Goal: Information Seeking & Learning: Learn about a topic

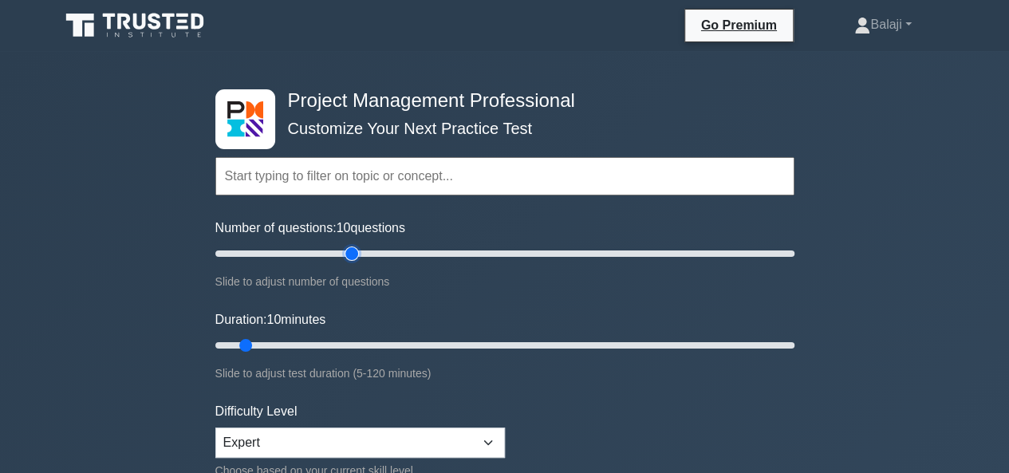
click at [354, 253] on input "Number of questions: 10 questions" at bounding box center [504, 253] width 579 height 19
click at [324, 253] on input "Number of questions: 50 questions" at bounding box center [504, 253] width 579 height 19
type input "30"
click at [300, 253] on input "Number of questions: 40 questions" at bounding box center [504, 253] width 579 height 19
click at [380, 342] on input "Duration: 35 minutes" at bounding box center [504, 345] width 579 height 19
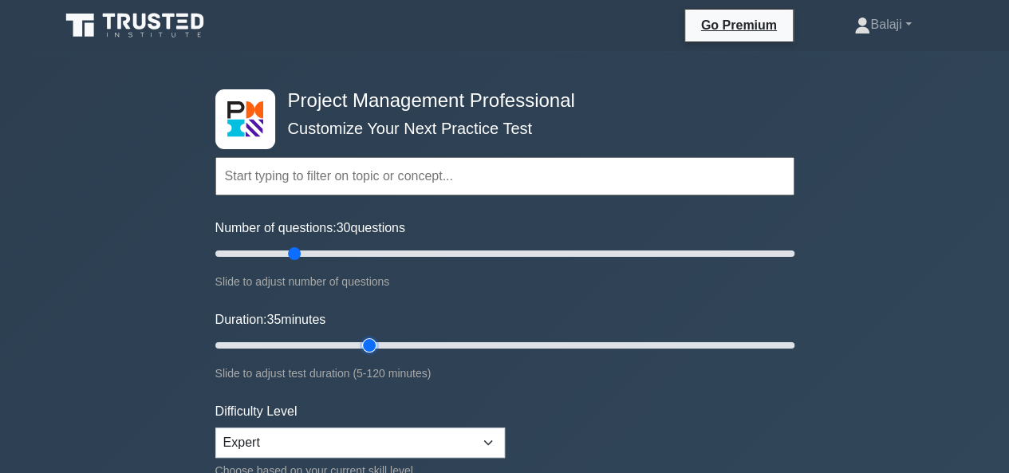
click at [357, 342] on input "Duration: 35 minutes" at bounding box center [504, 345] width 579 height 19
type input "30"
click at [348, 345] on input "Duration: 35 minutes" at bounding box center [504, 345] width 579 height 19
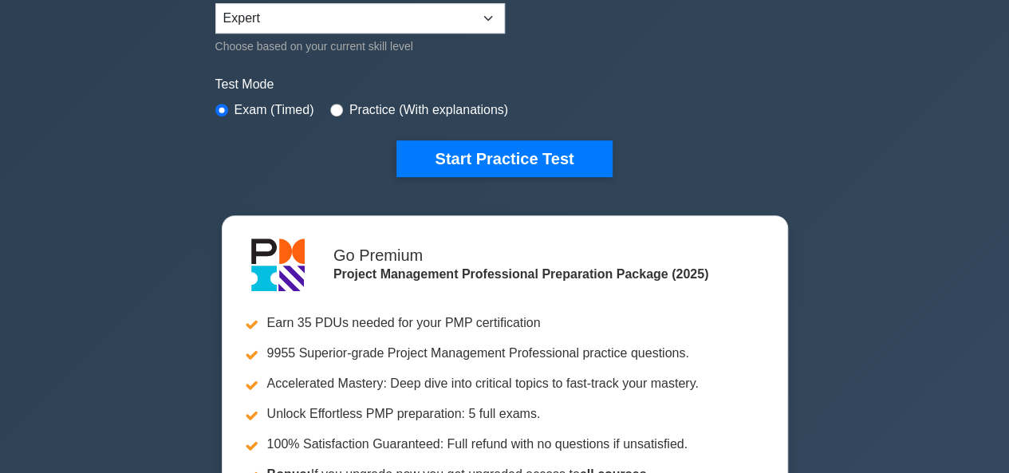
scroll to position [452, 0]
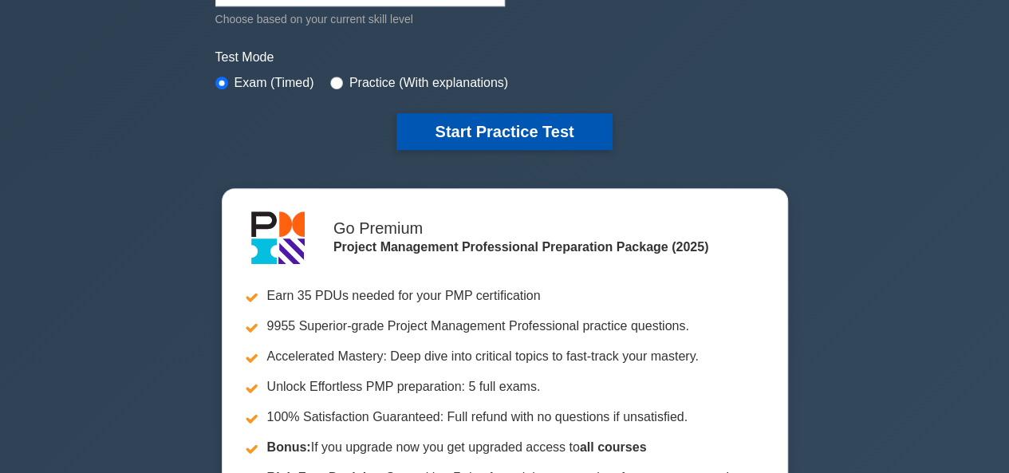
click at [511, 128] on button "Start Practice Test" at bounding box center [503, 131] width 215 height 37
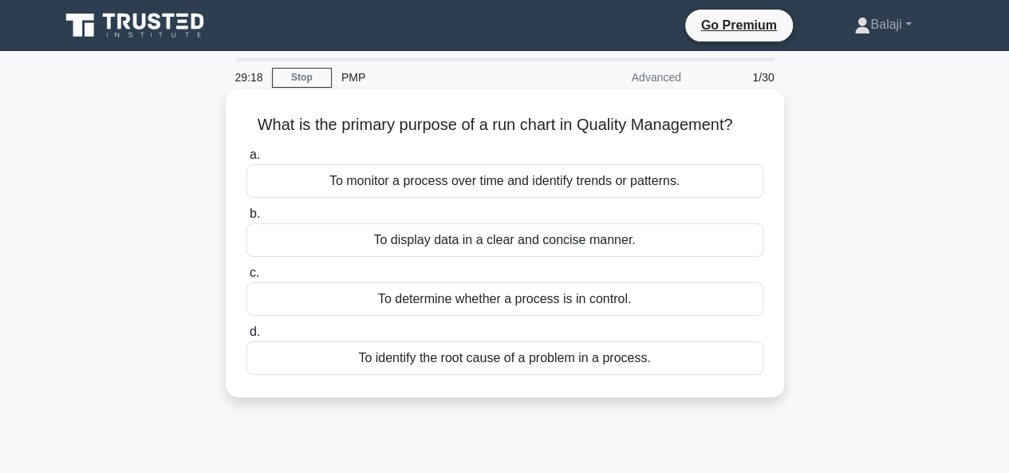
click at [527, 191] on div "To monitor a process over time and identify trends or patterns." at bounding box center [505, 181] width 517 height 34
click at [247, 160] on input "a. To monitor a process over time and identify trends or patterns." at bounding box center [247, 155] width 0 height 10
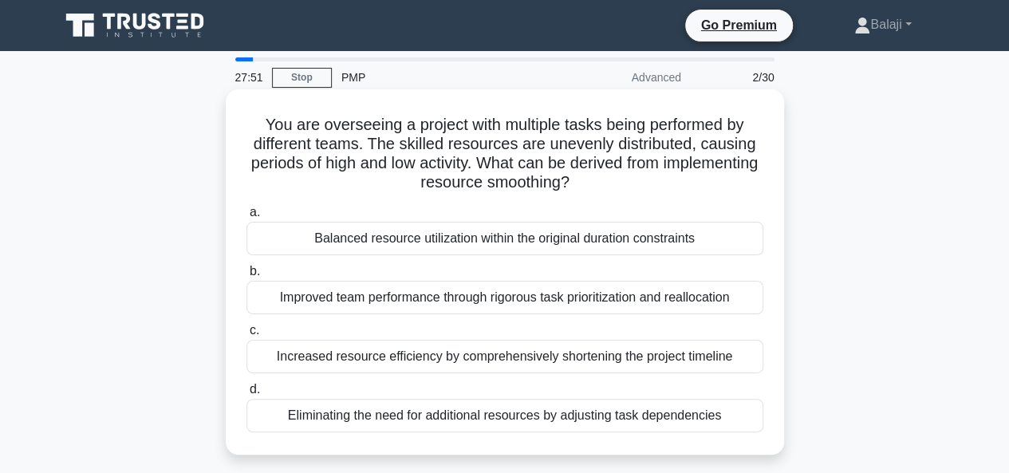
click at [515, 239] on div "Balanced resource utilization within the original duration constraints" at bounding box center [505, 239] width 517 height 34
click at [247, 218] on input "a. Balanced resource utilization within the original duration constraints" at bounding box center [247, 212] width 0 height 10
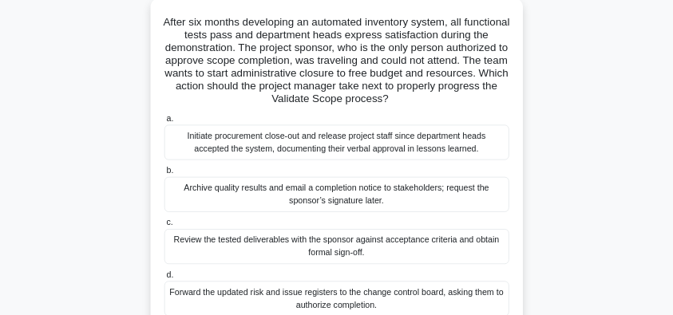
scroll to position [128, 0]
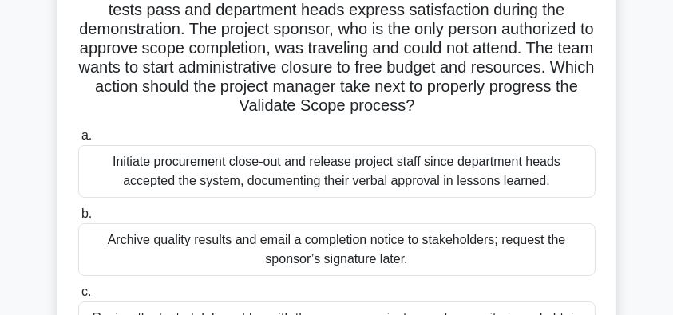
drag, startPoint x: 511, startPoint y: 264, endPoint x: 341, endPoint y: 177, distance: 190.9
click at [341, 177] on div "Initiate procurement close-out and release project staff since department heads…" at bounding box center [336, 171] width 517 height 53
click at [78, 141] on input "a. Initiate procurement close-out and release project staff since department he…" at bounding box center [78, 136] width 0 height 10
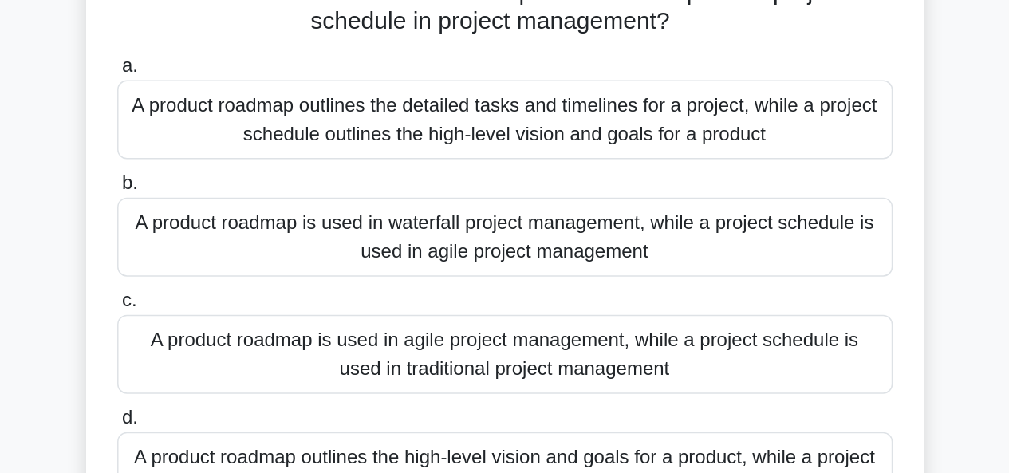
scroll to position [0, 0]
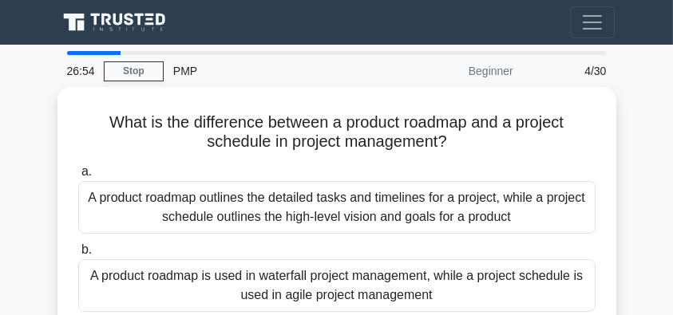
click at [341, 177] on div "a. A product roadmap outlines the detailed tasks and timelines for a project, w…" at bounding box center [337, 315] width 536 height 313
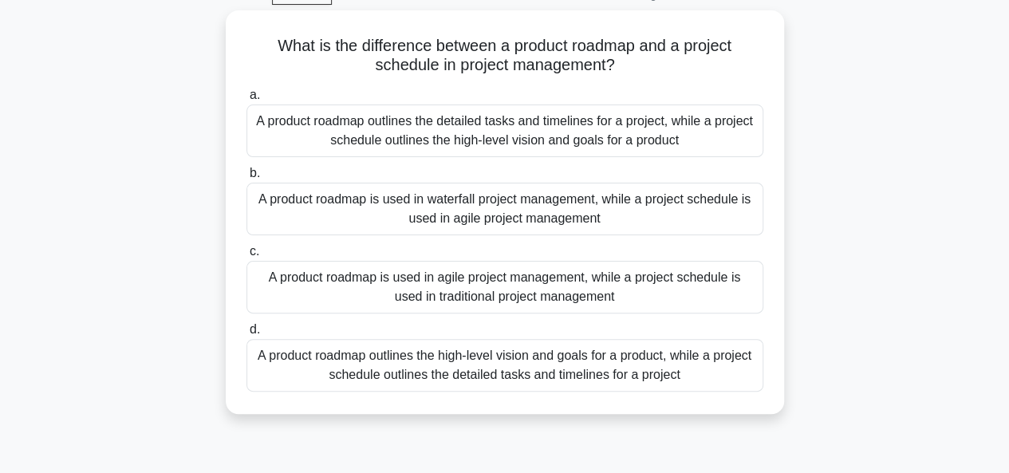
scroll to position [81, 0]
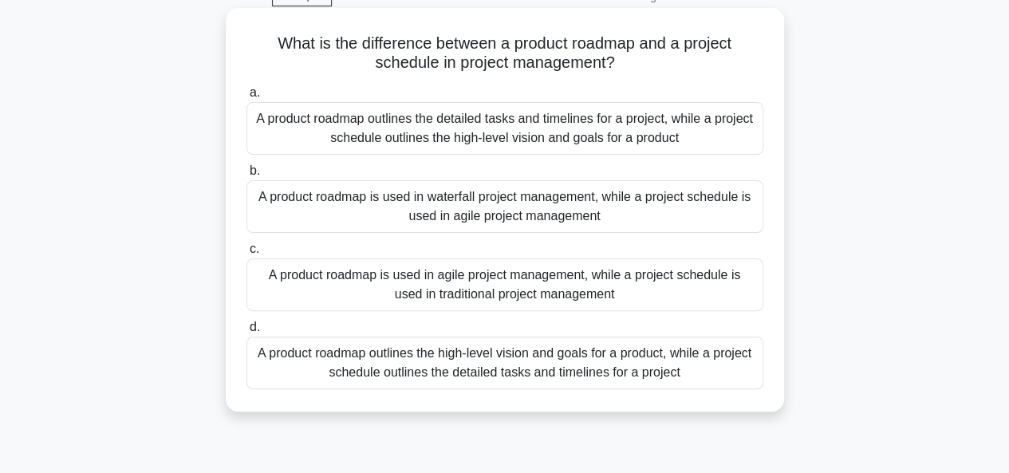
click at [519, 361] on div "A product roadmap outlines the high-level vision and goals for a product, while…" at bounding box center [505, 363] width 517 height 53
click at [247, 333] on input "d. A product roadmap outlines the high-level vision and goals for a product, wh…" at bounding box center [247, 327] width 0 height 10
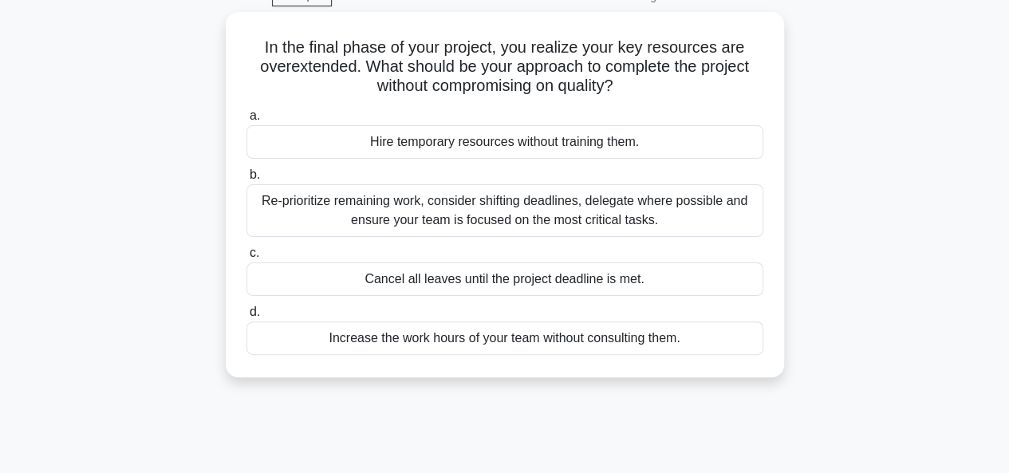
scroll to position [0, 0]
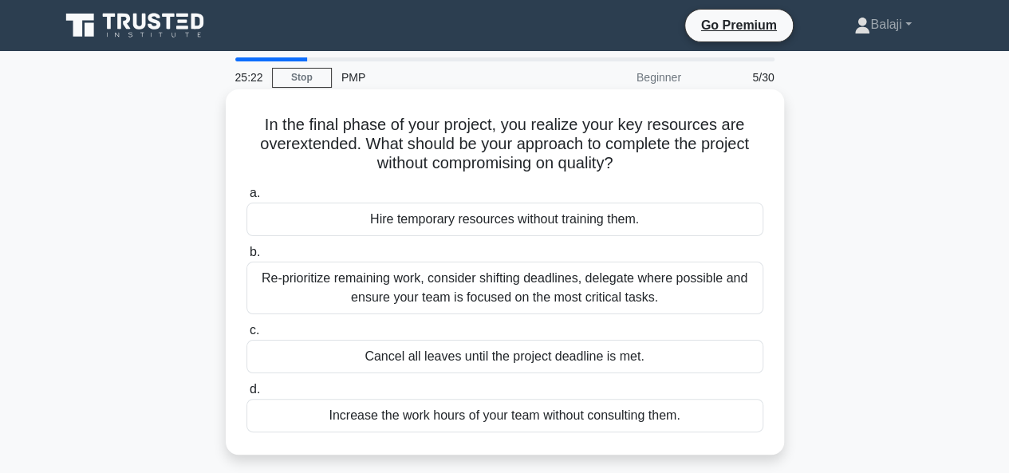
click at [519, 287] on div "Re-prioritize remaining work, consider shifting deadlines, delegate where possi…" at bounding box center [505, 288] width 517 height 53
click at [247, 258] on input "b. Re-prioritize remaining work, consider shifting deadlines, delegate where po…" at bounding box center [247, 252] width 0 height 10
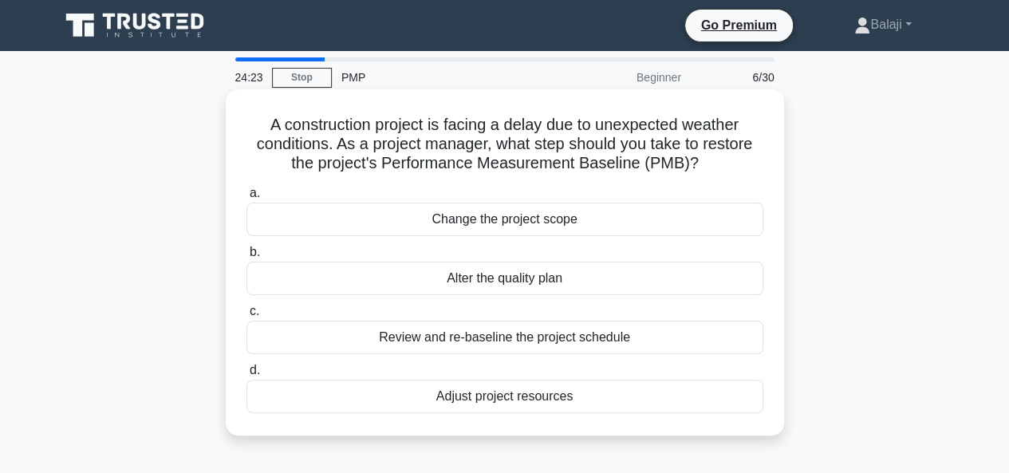
click at [528, 343] on div "Review and re-baseline the project schedule" at bounding box center [505, 338] width 517 height 34
click at [247, 317] on input "c. Review and re-baseline the project schedule" at bounding box center [247, 311] width 0 height 10
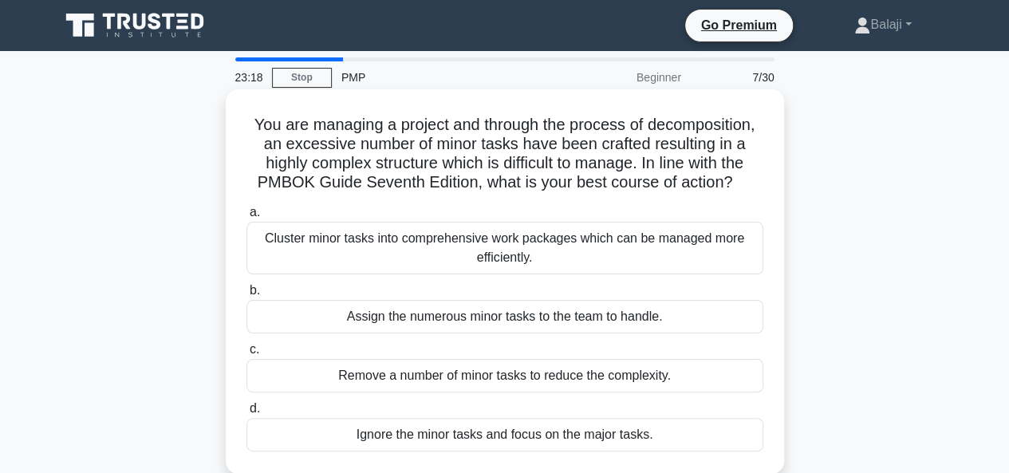
click at [504, 243] on div "Cluster minor tasks into comprehensive work packages which can be managed more …" at bounding box center [505, 248] width 517 height 53
click at [247, 218] on input "a. Cluster minor tasks into comprehensive work packages which can be managed mo…" at bounding box center [247, 212] width 0 height 10
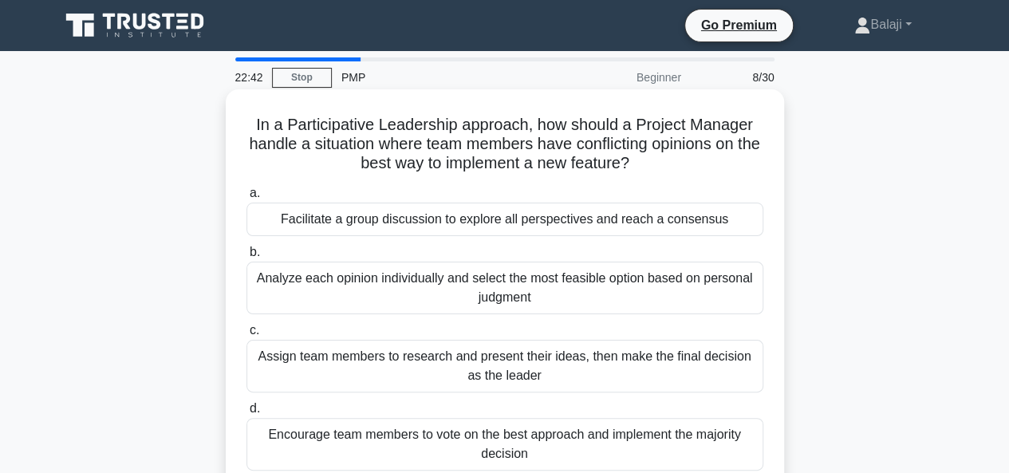
click at [539, 225] on div "Facilitate a group discussion to explore all perspectives and reach a consensus" at bounding box center [505, 220] width 517 height 34
click at [247, 199] on input "a. Facilitate a group discussion to explore all perspectives and reach a consen…" at bounding box center [247, 193] width 0 height 10
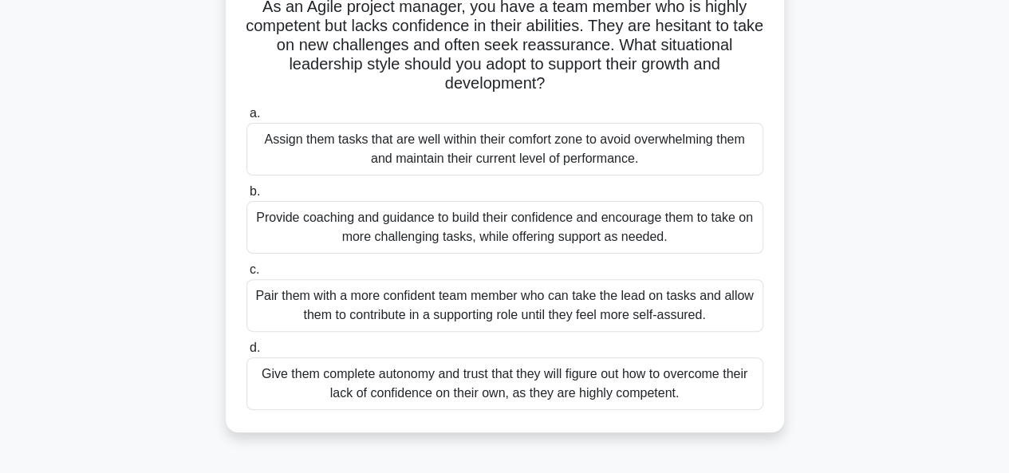
scroll to position [129, 0]
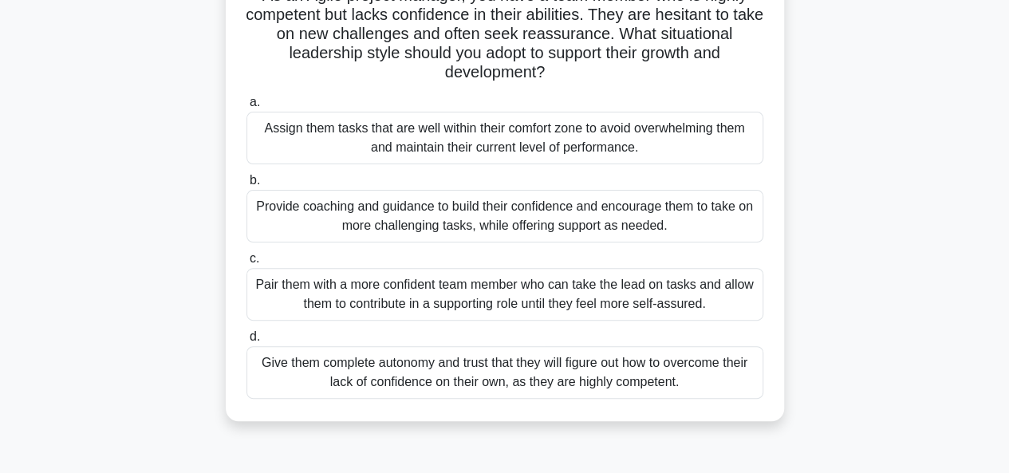
click at [444, 210] on div "Provide coaching and guidance to build their confidence and encourage them to t…" at bounding box center [505, 216] width 517 height 53
click at [247, 186] on input "b. Provide coaching and guidance to build their confidence and encourage them t…" at bounding box center [247, 181] width 0 height 10
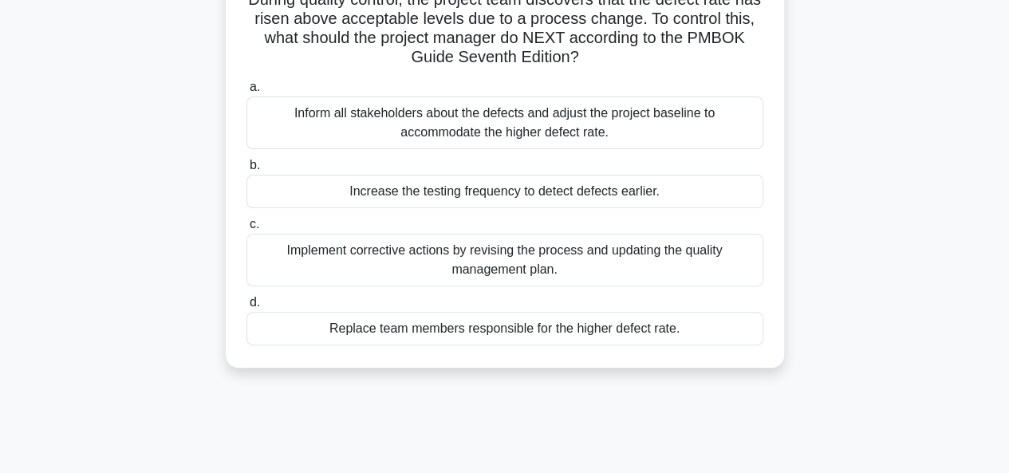
scroll to position [0, 0]
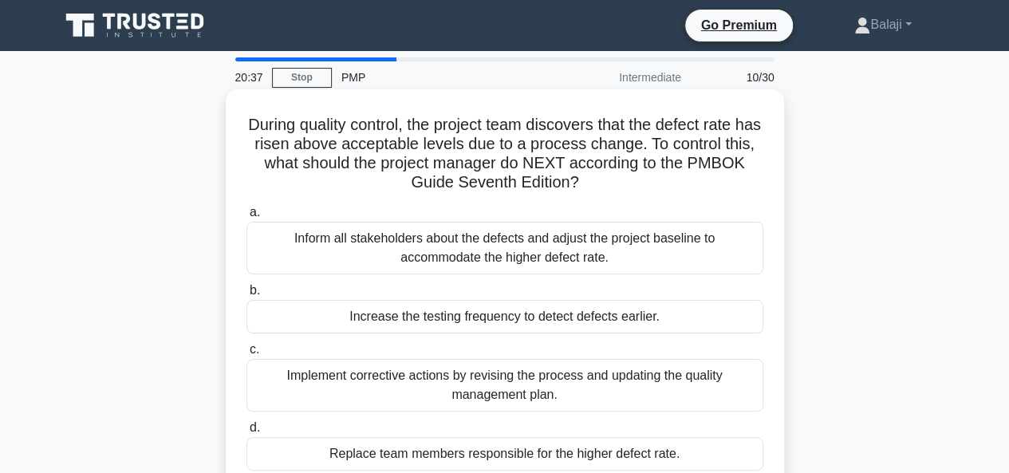
click at [438, 390] on div "Implement corrective actions by revising the process and updating the quality m…" at bounding box center [505, 385] width 517 height 53
click at [247, 355] on input "c. Implement corrective actions by revising the process and updating the qualit…" at bounding box center [247, 350] width 0 height 10
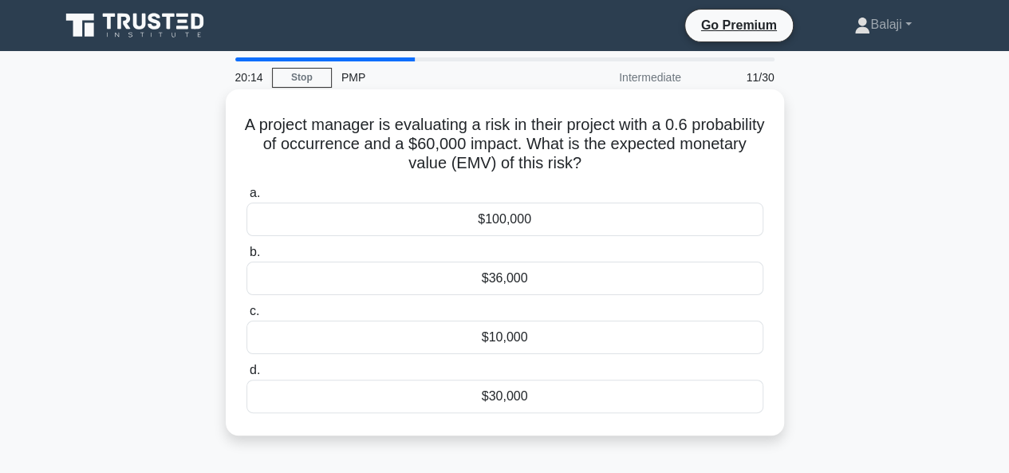
click at [493, 279] on div "$36,000" at bounding box center [505, 279] width 517 height 34
click at [247, 258] on input "b. $36,000" at bounding box center [247, 252] width 0 height 10
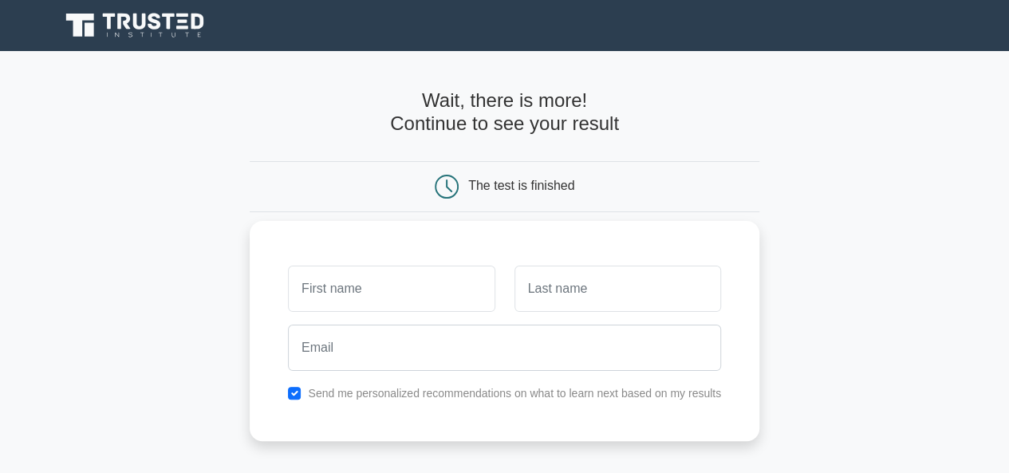
click at [440, 283] on input "text" at bounding box center [391, 289] width 207 height 46
type input "Balaji"
click at [579, 293] on input "text" at bounding box center [618, 289] width 207 height 46
type input "K"
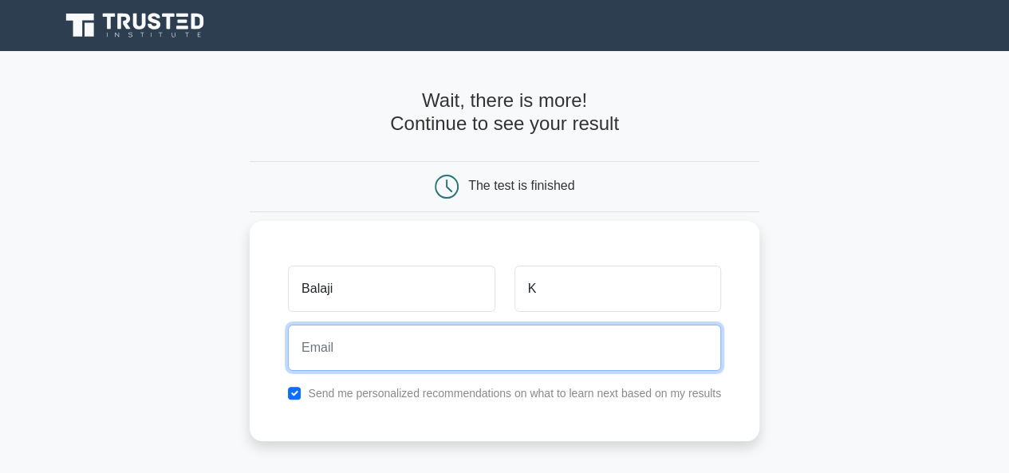
click at [527, 360] on input "email" at bounding box center [504, 348] width 433 height 46
click at [388, 346] on input "[EMAIL_ADDRESS][DOMAIN_NAME]" at bounding box center [504, 348] width 433 height 46
type input "[EMAIL_ADDRESS][DOMAIN_NAME]"
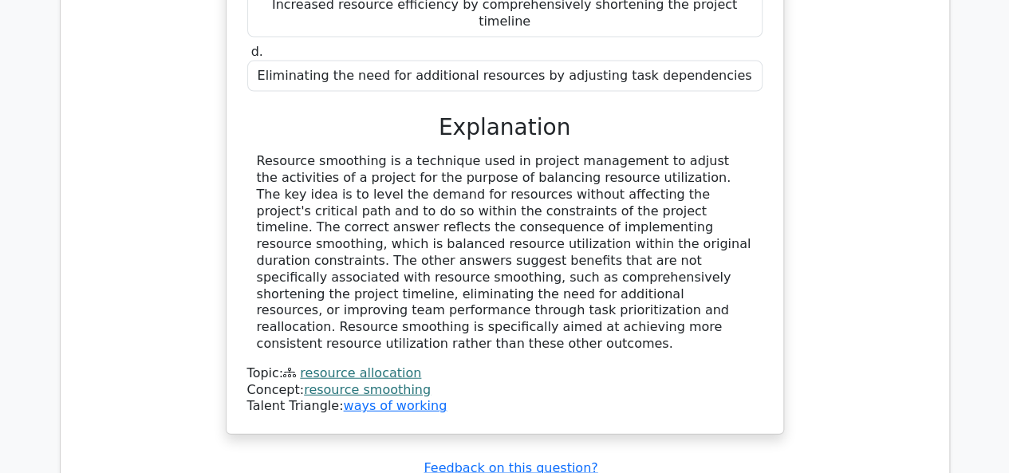
scroll to position [1943, 0]
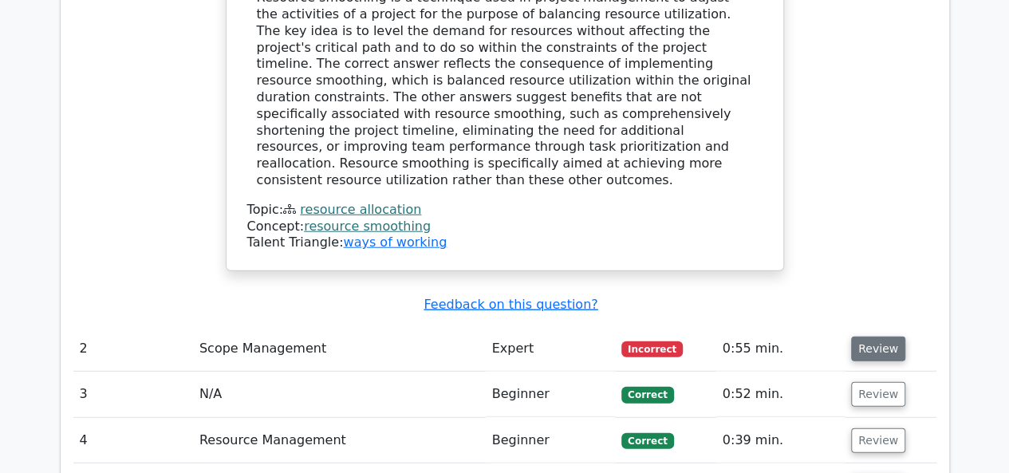
click at [882, 337] on button "Review" at bounding box center [878, 349] width 54 height 25
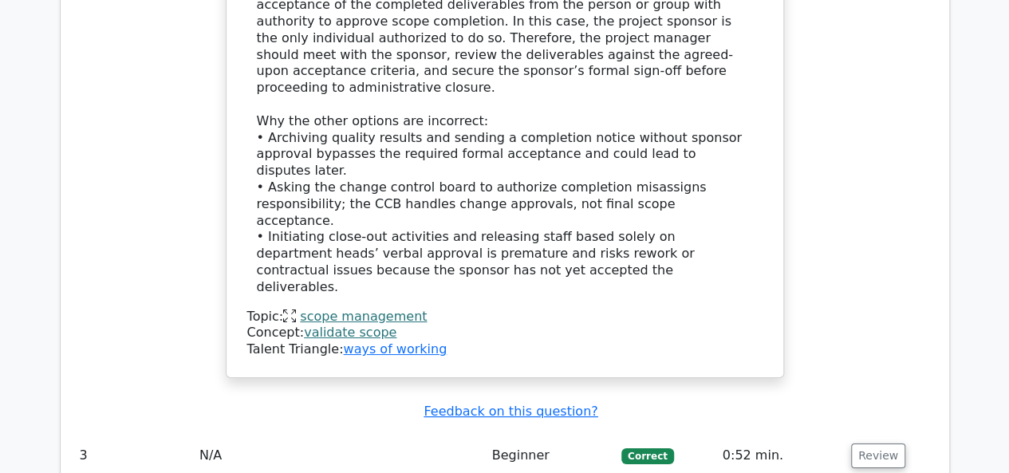
scroll to position [2876, 0]
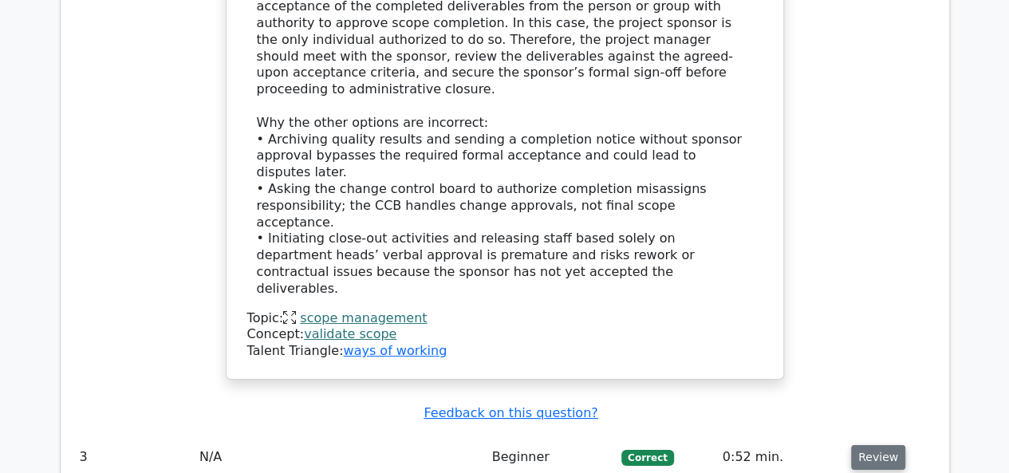
click at [889, 445] on button "Review" at bounding box center [878, 457] width 54 height 25
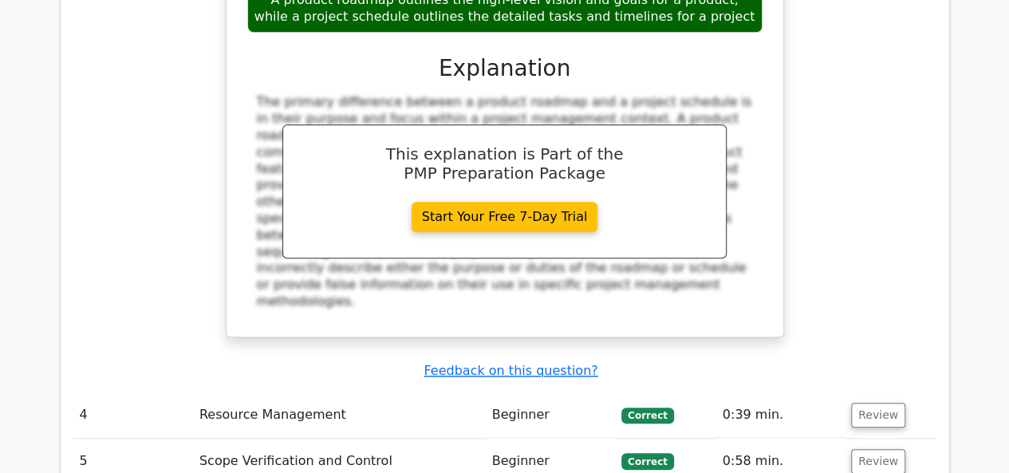
scroll to position [3706, 0]
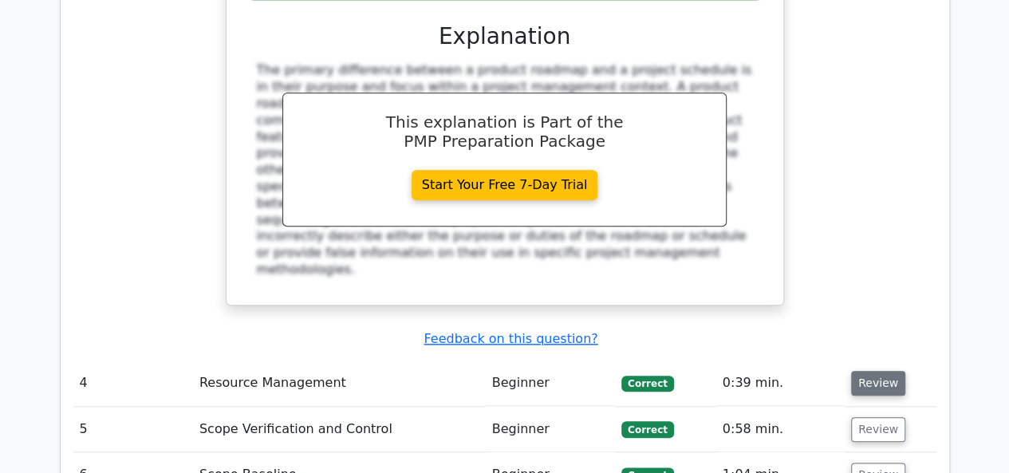
click at [870, 371] on button "Review" at bounding box center [878, 383] width 54 height 25
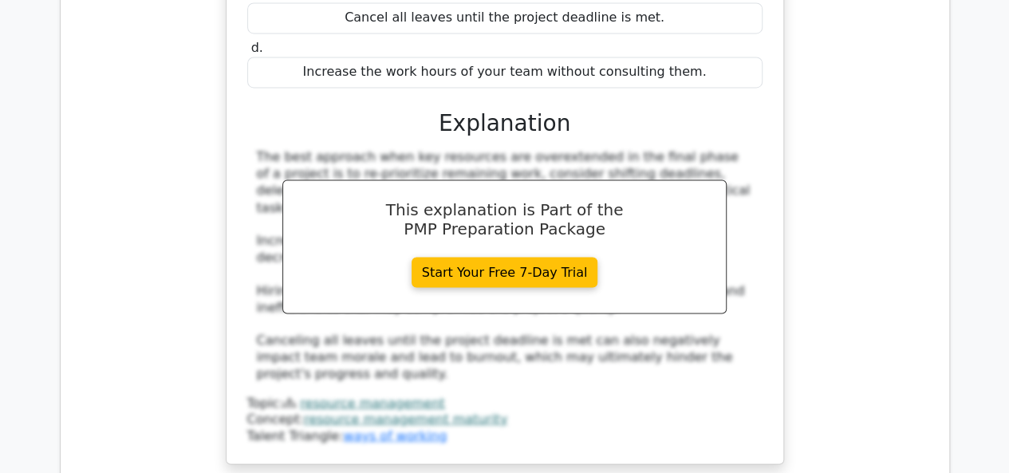
scroll to position [4567, 0]
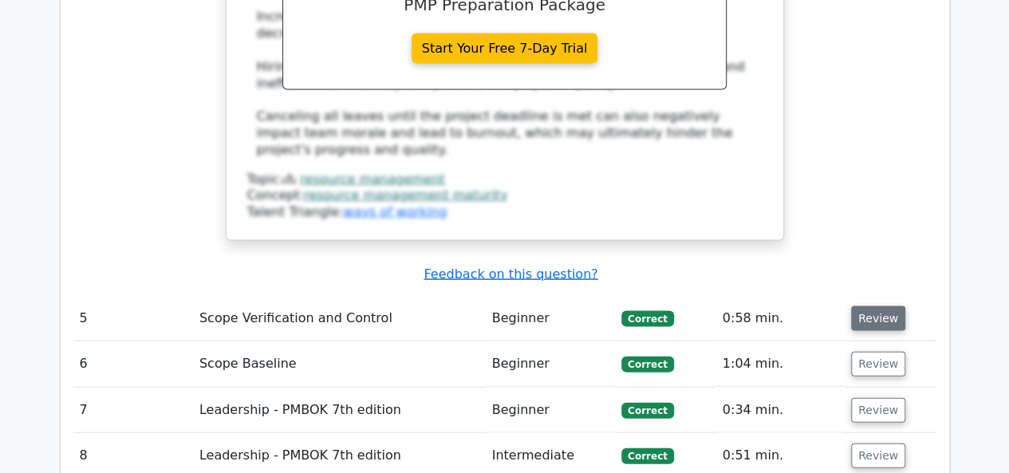
click at [871, 306] on button "Review" at bounding box center [878, 318] width 54 height 25
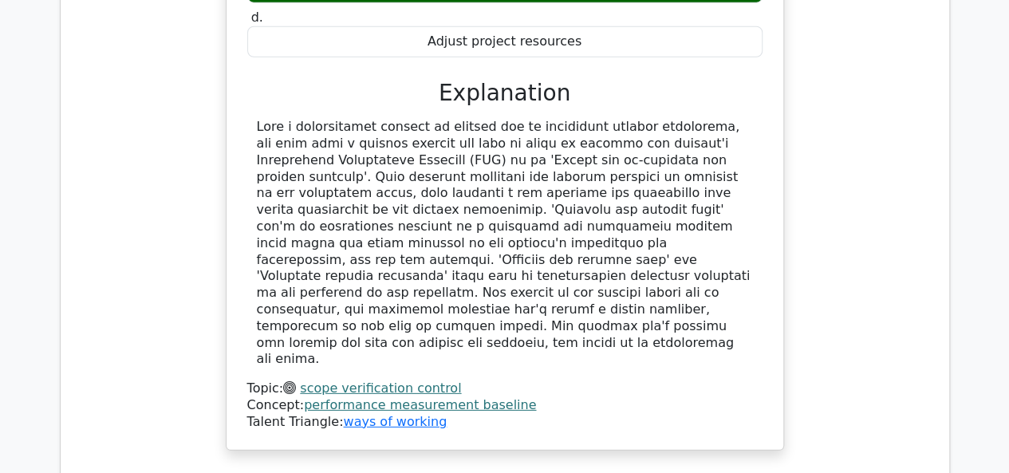
scroll to position [5206, 0]
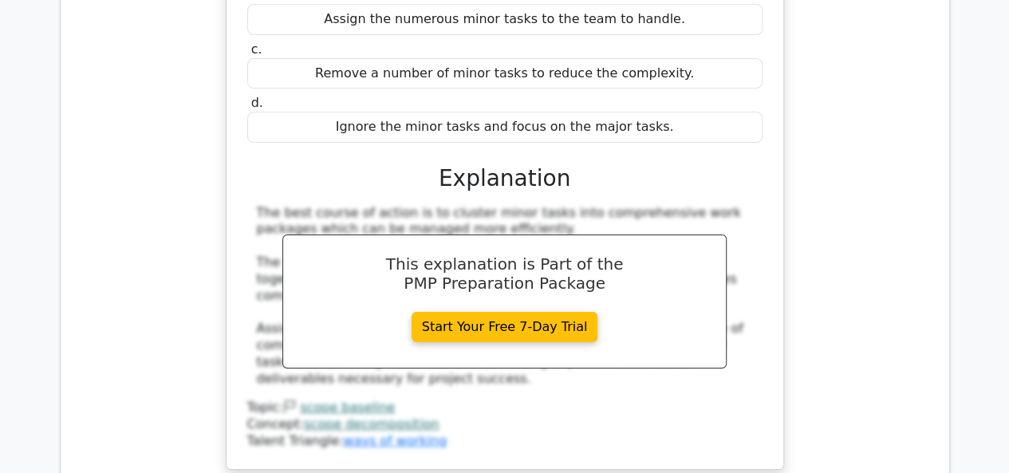
scroll to position [6035, 0]
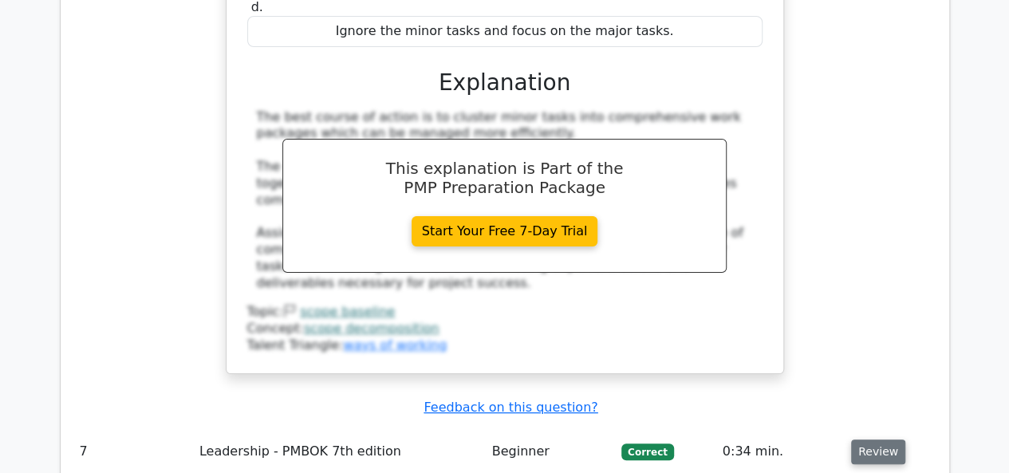
click at [880, 440] on button "Review" at bounding box center [878, 452] width 54 height 25
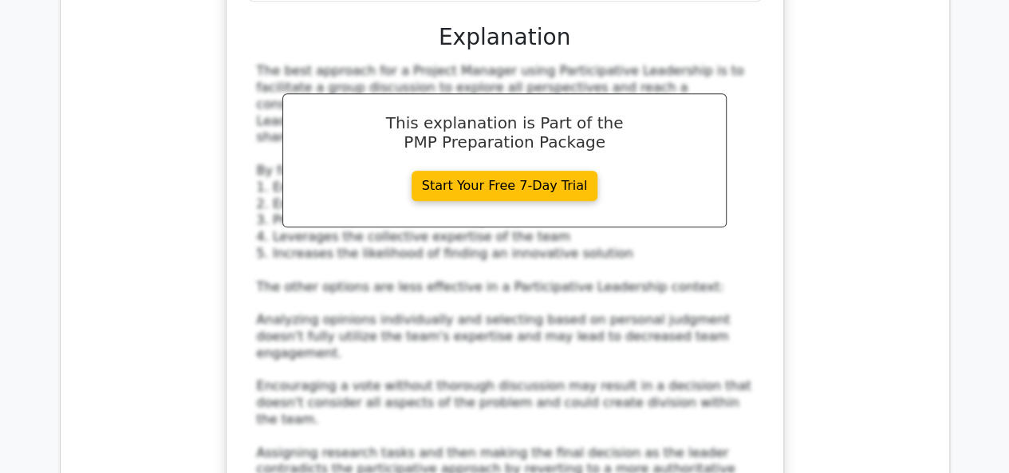
scroll to position [7056, 0]
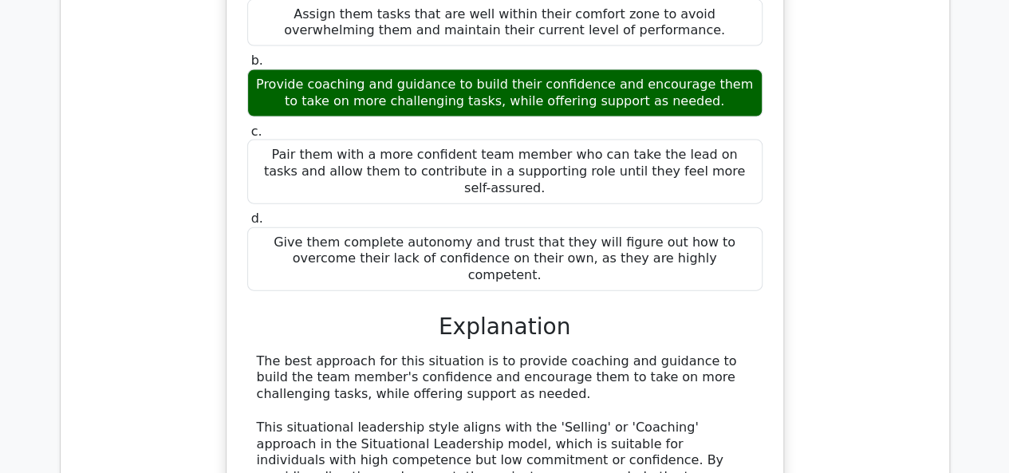
scroll to position [7982, 0]
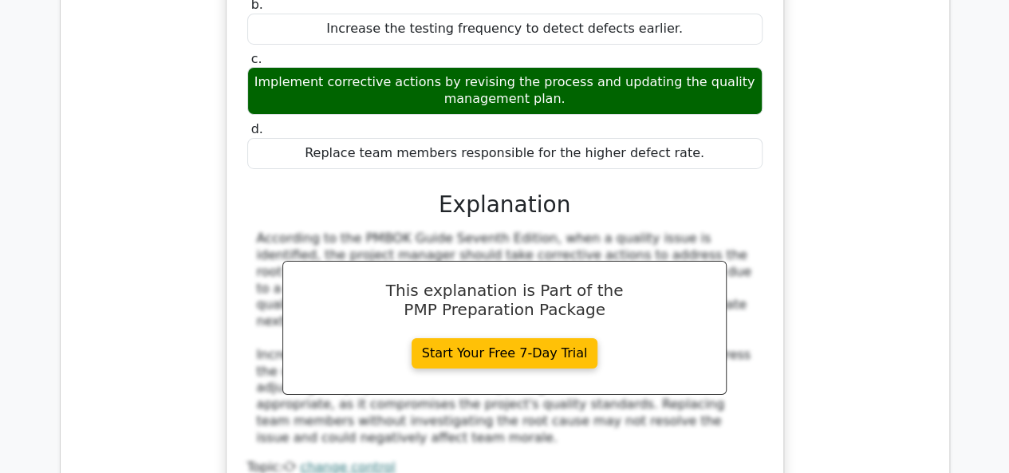
scroll to position [8843, 0]
